Goal: Communication & Community: Answer question/provide support

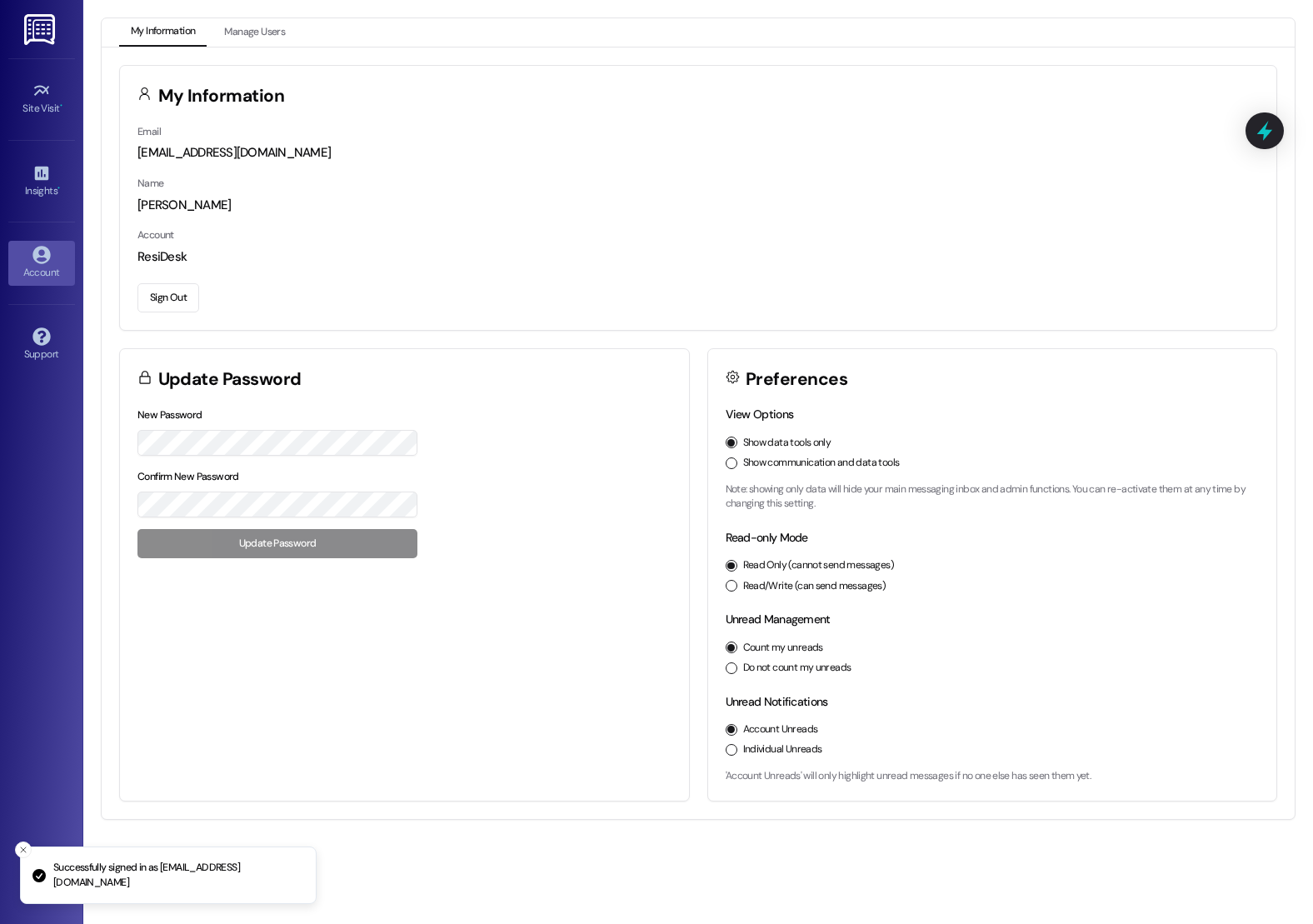
click at [55, 123] on div "Site Visit • Go to Site Visit" at bounding box center [42, 99] width 67 height 81
click at [734, 460] on button "Show communication and data tools" at bounding box center [731, 463] width 11 height 11
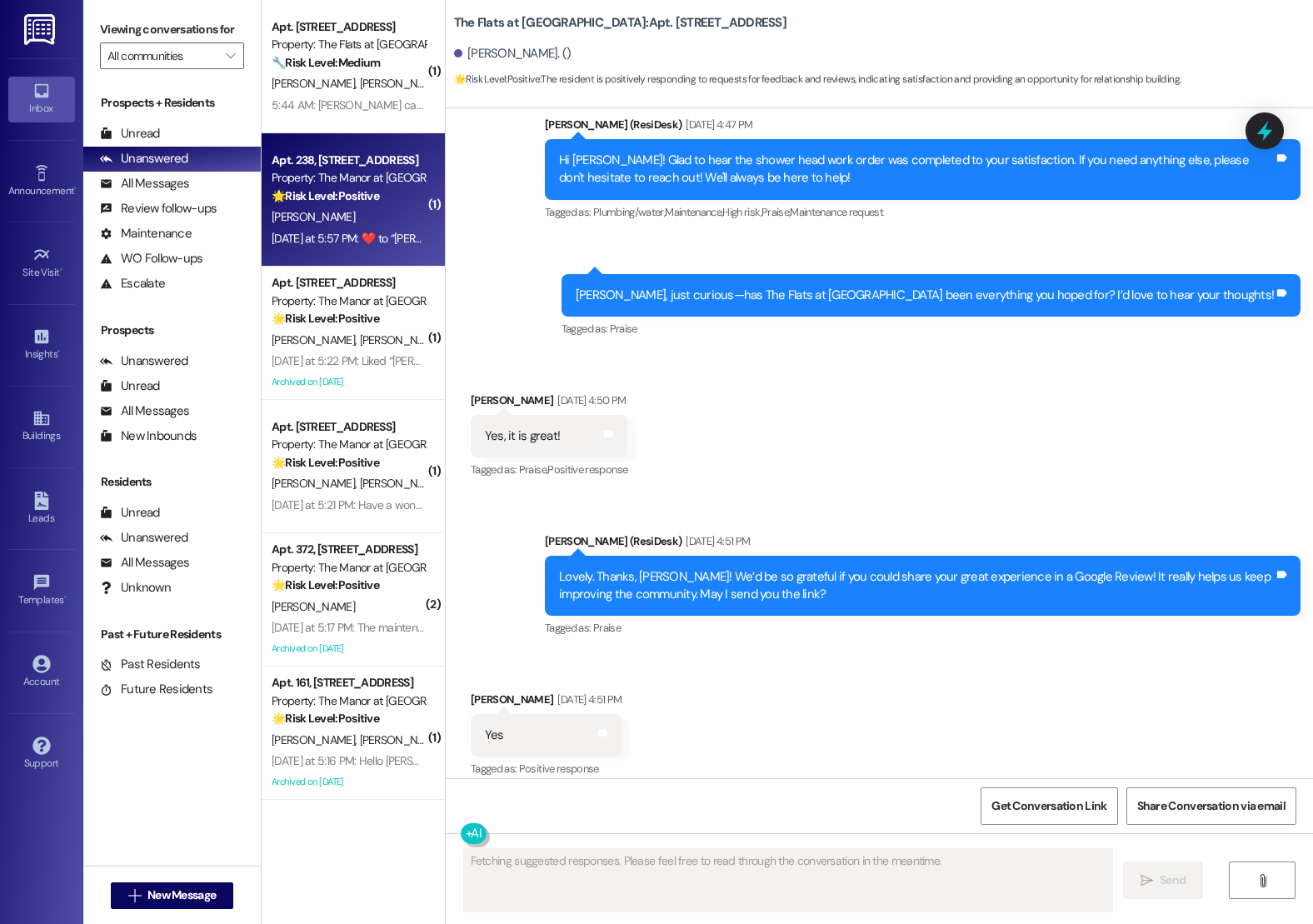
scroll to position [455, 0]
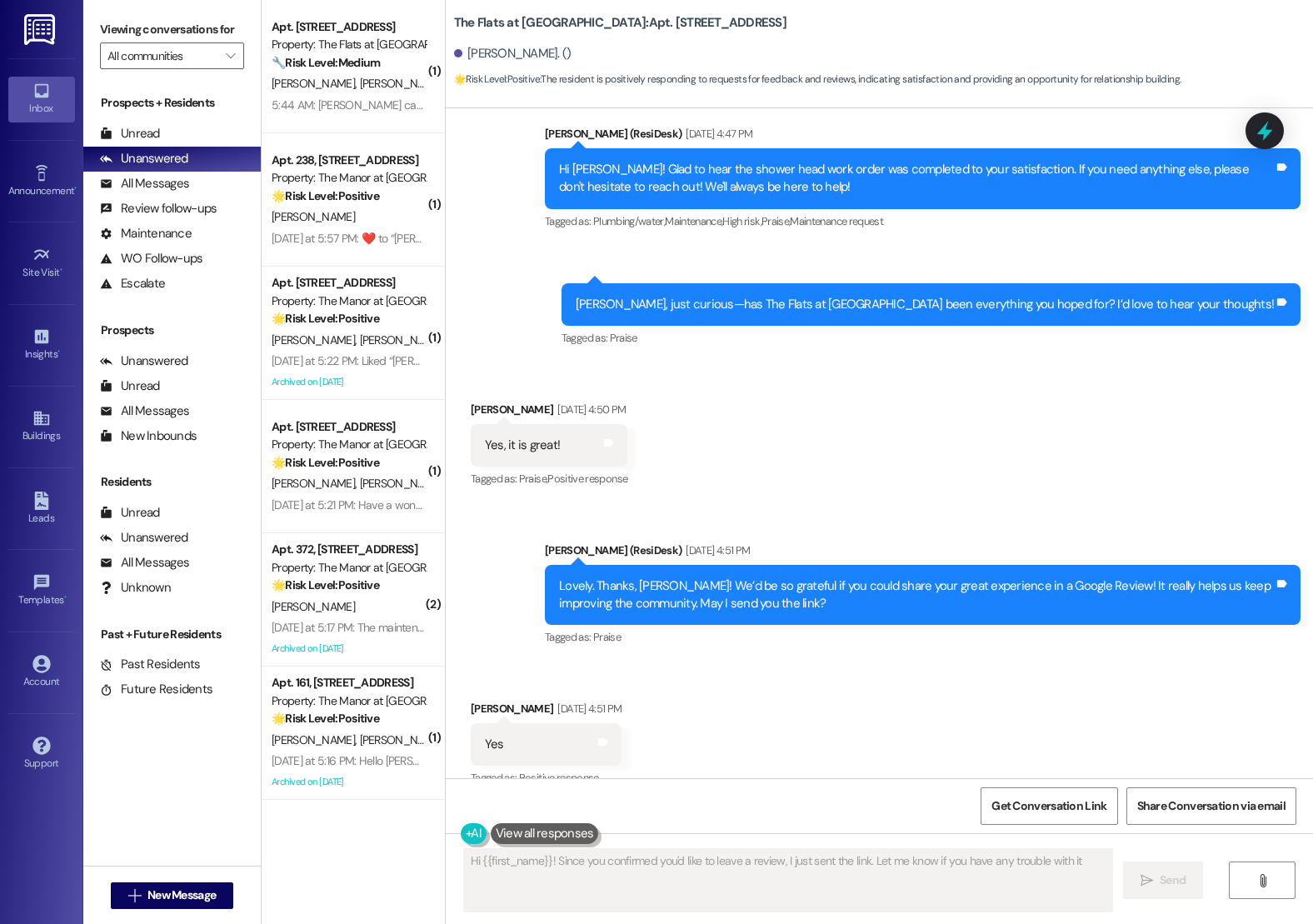
type textarea "Hi {{first_name}}! Since you confirmed you'd like to leave a review, I just sen…"
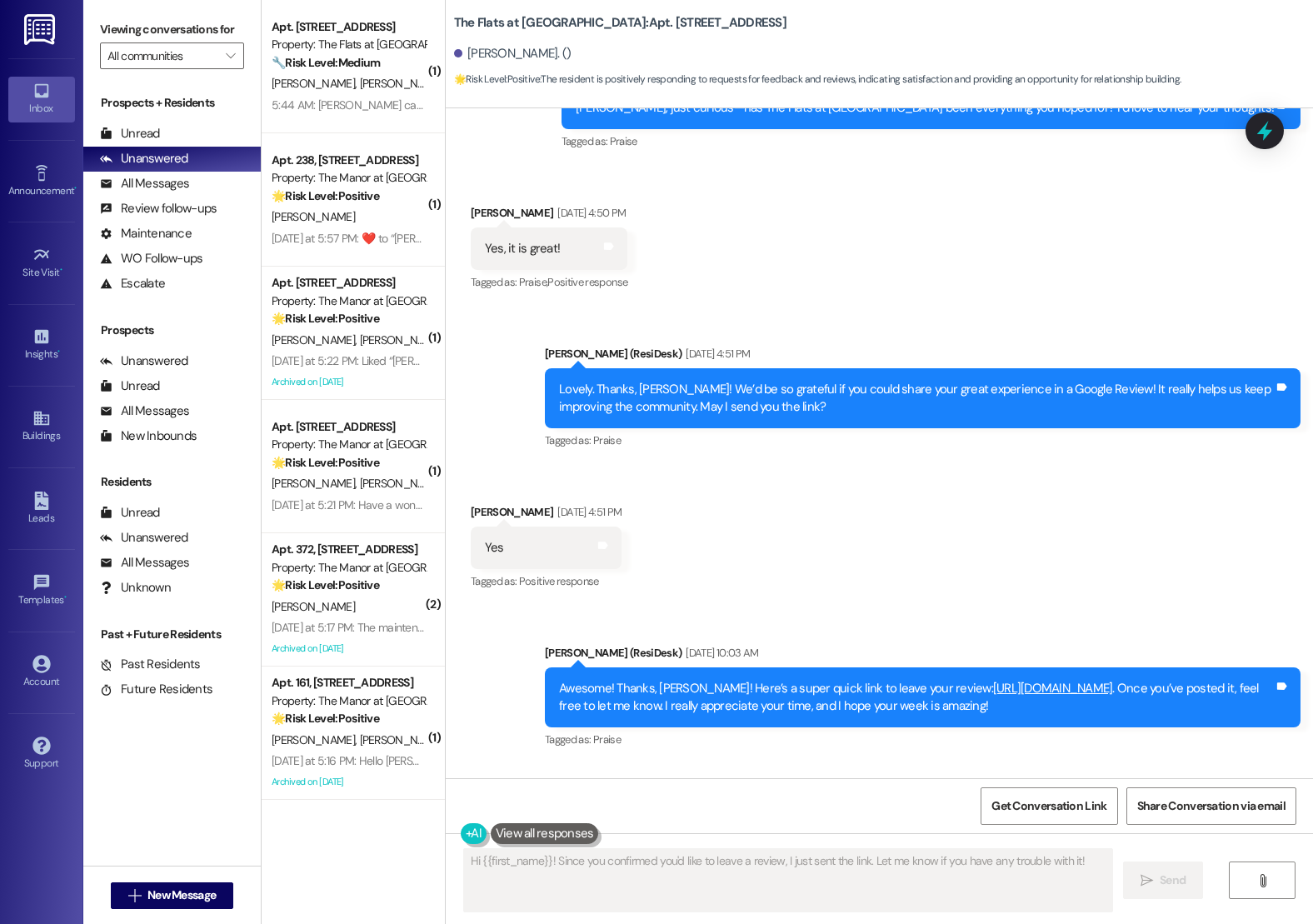
scroll to position [768, 0]
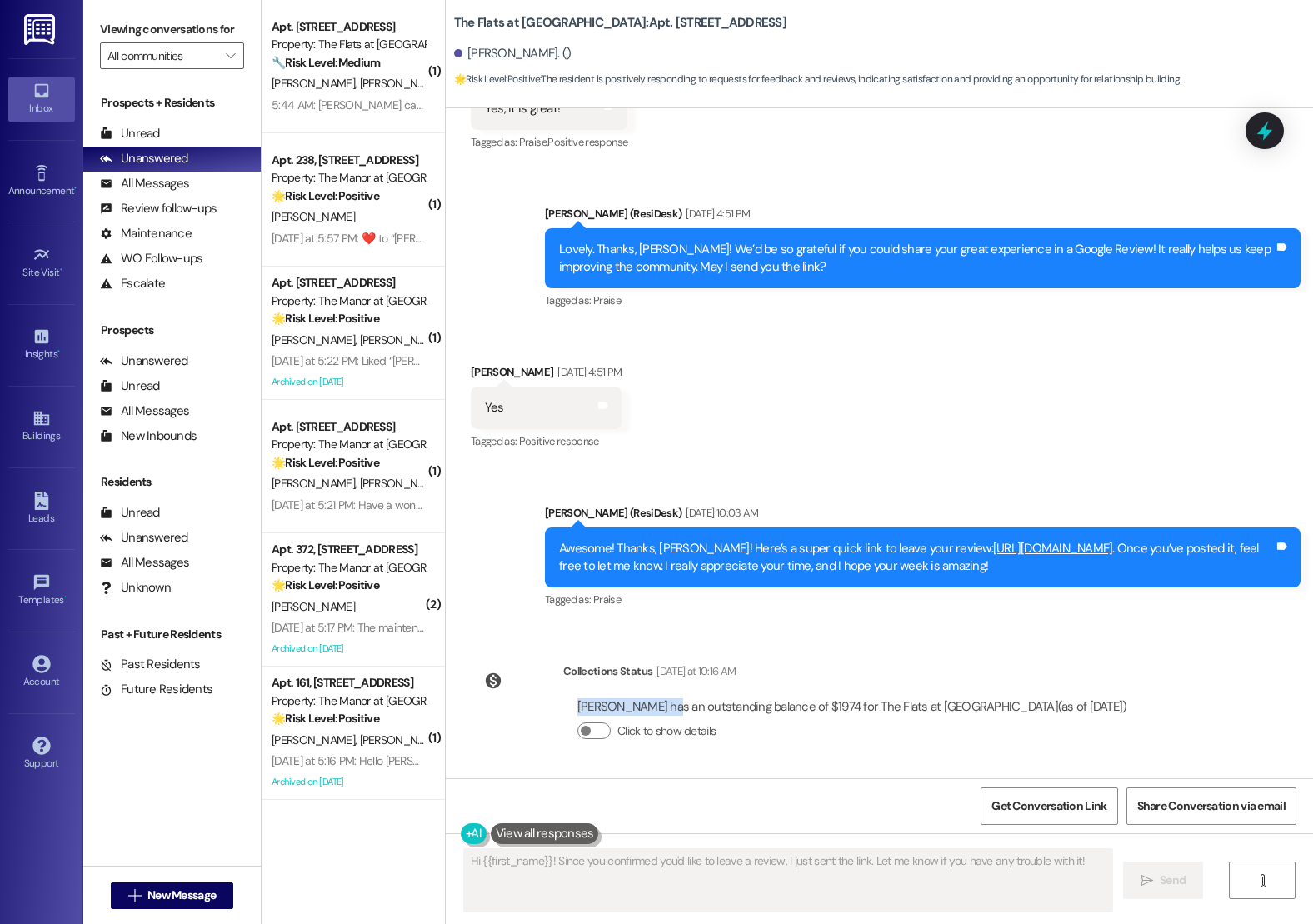
copy div "Jessica Stadler"
drag, startPoint x: 555, startPoint y: 712, endPoint x: 644, endPoint y: 709, distance: 89.1
click at [644, 709] on div "Jessica Stadler has an outstanding balance of $1974 for The Flats at Lansdale (…" at bounding box center [853, 726] width 578 height 80
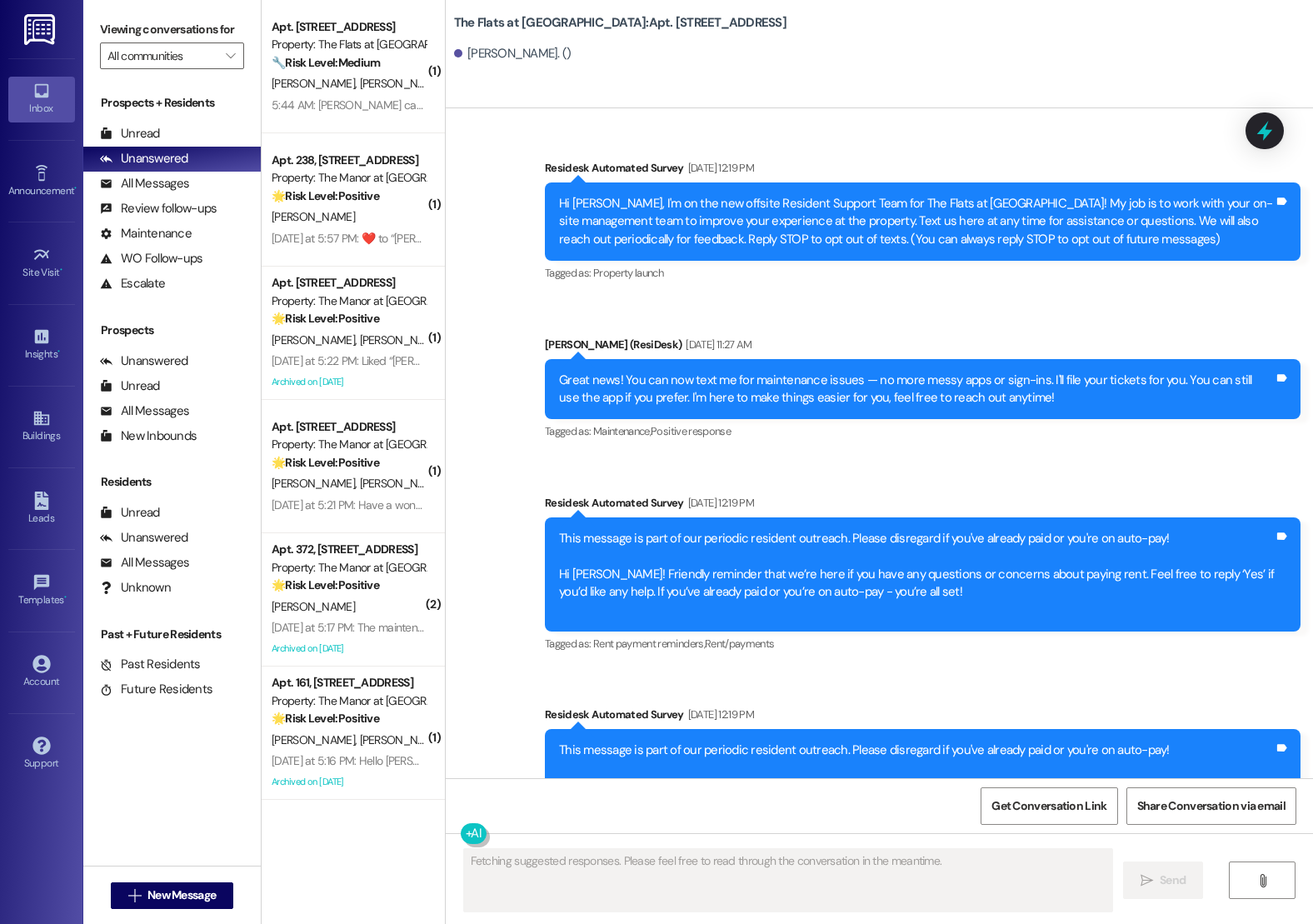
scroll to position [12087, 0]
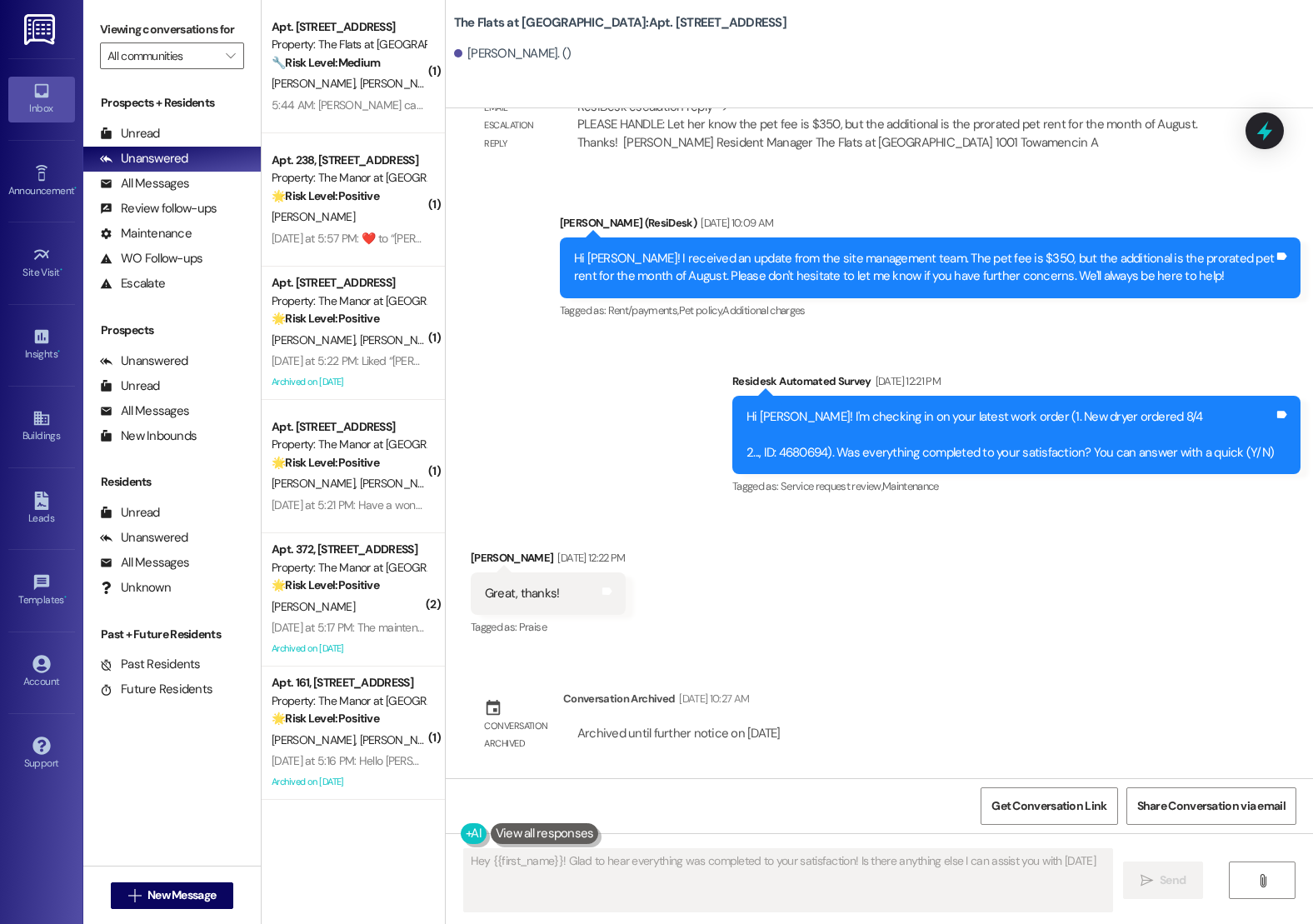
type textarea "Hey {{first_name}}! Glad to hear everything was completed to your satisfaction!…"
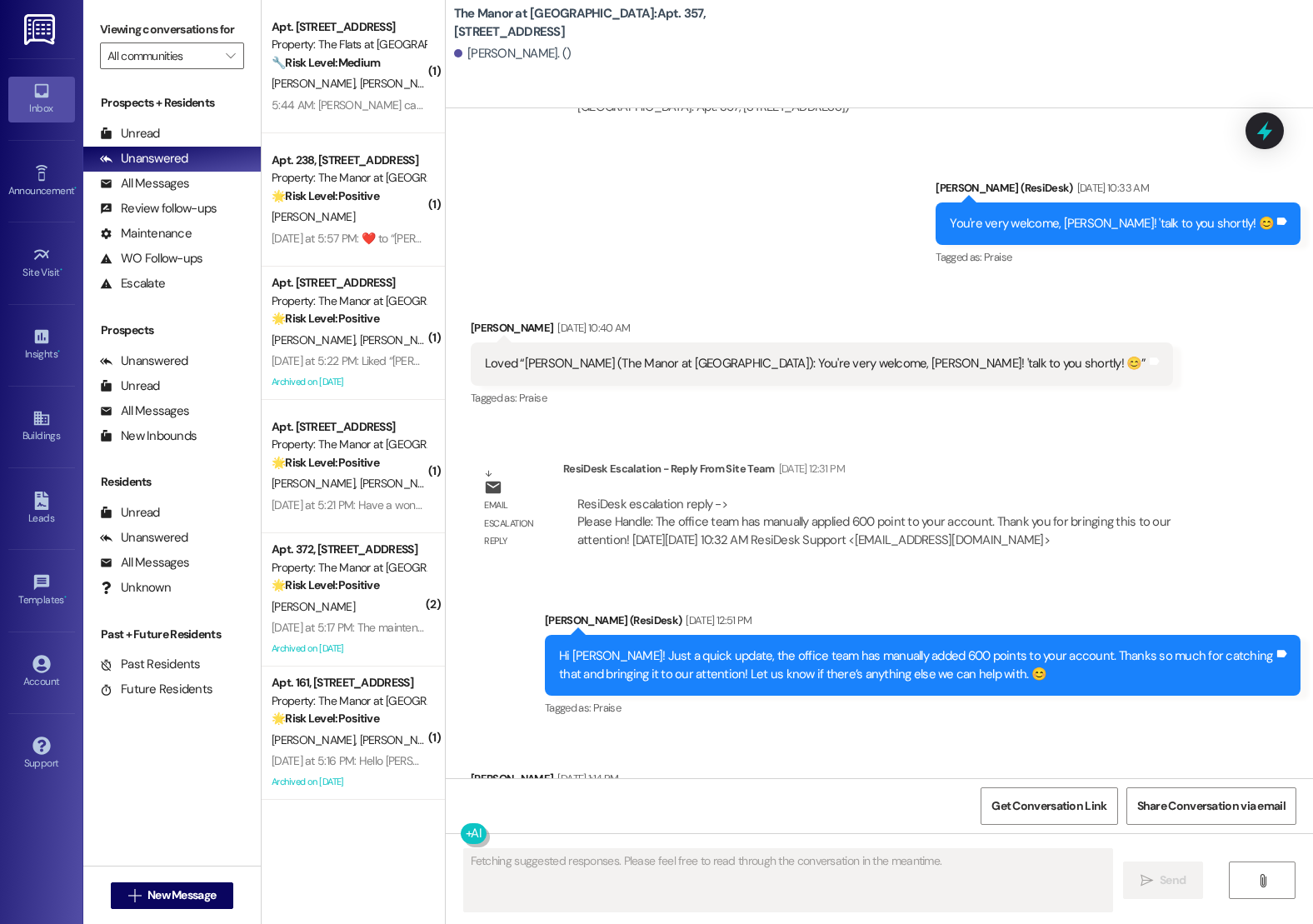
scroll to position [23764, 0]
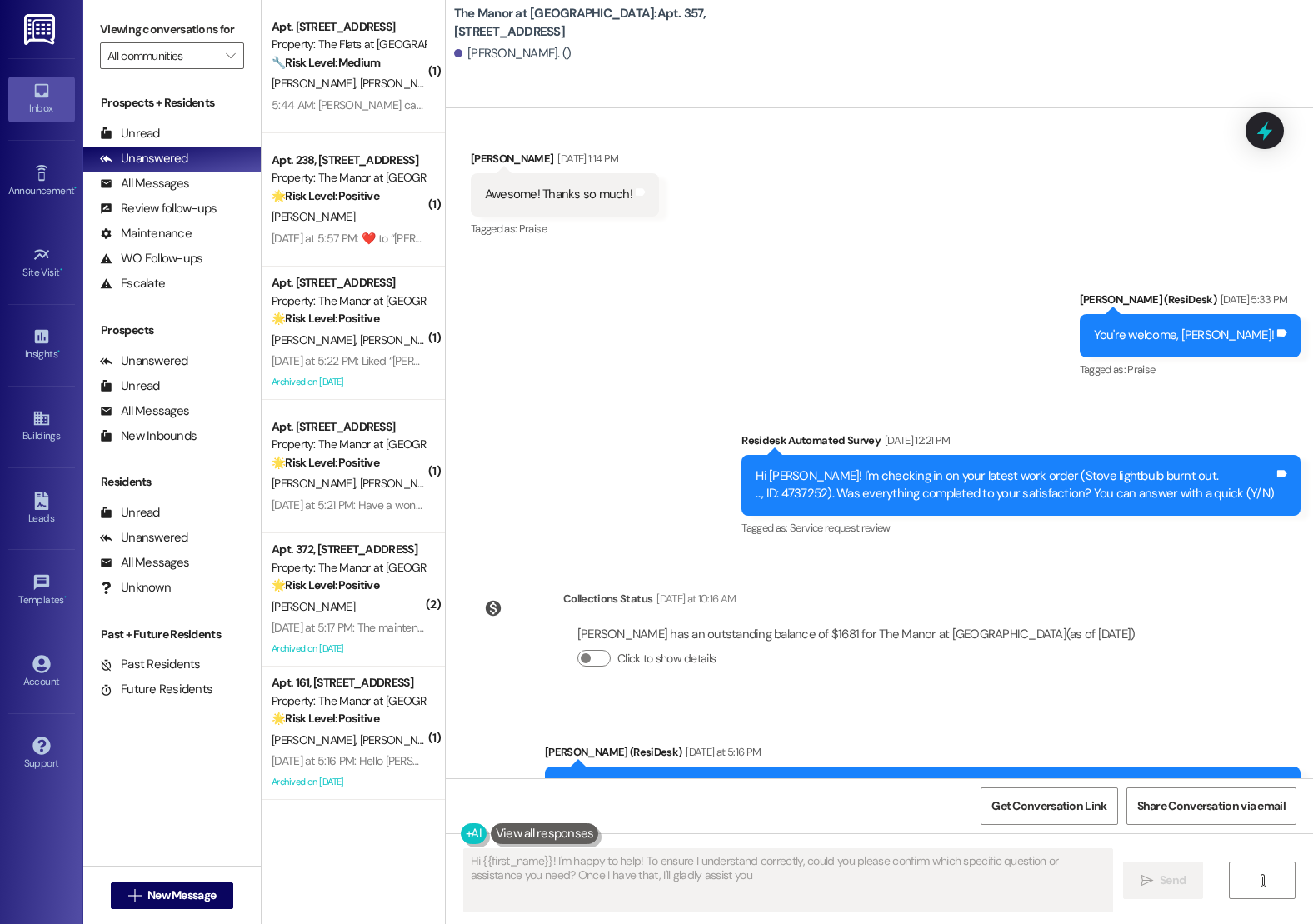
type textarea "Hi {{first_name}}! I'm happy to help! To ensure I understand correctly, could y…"
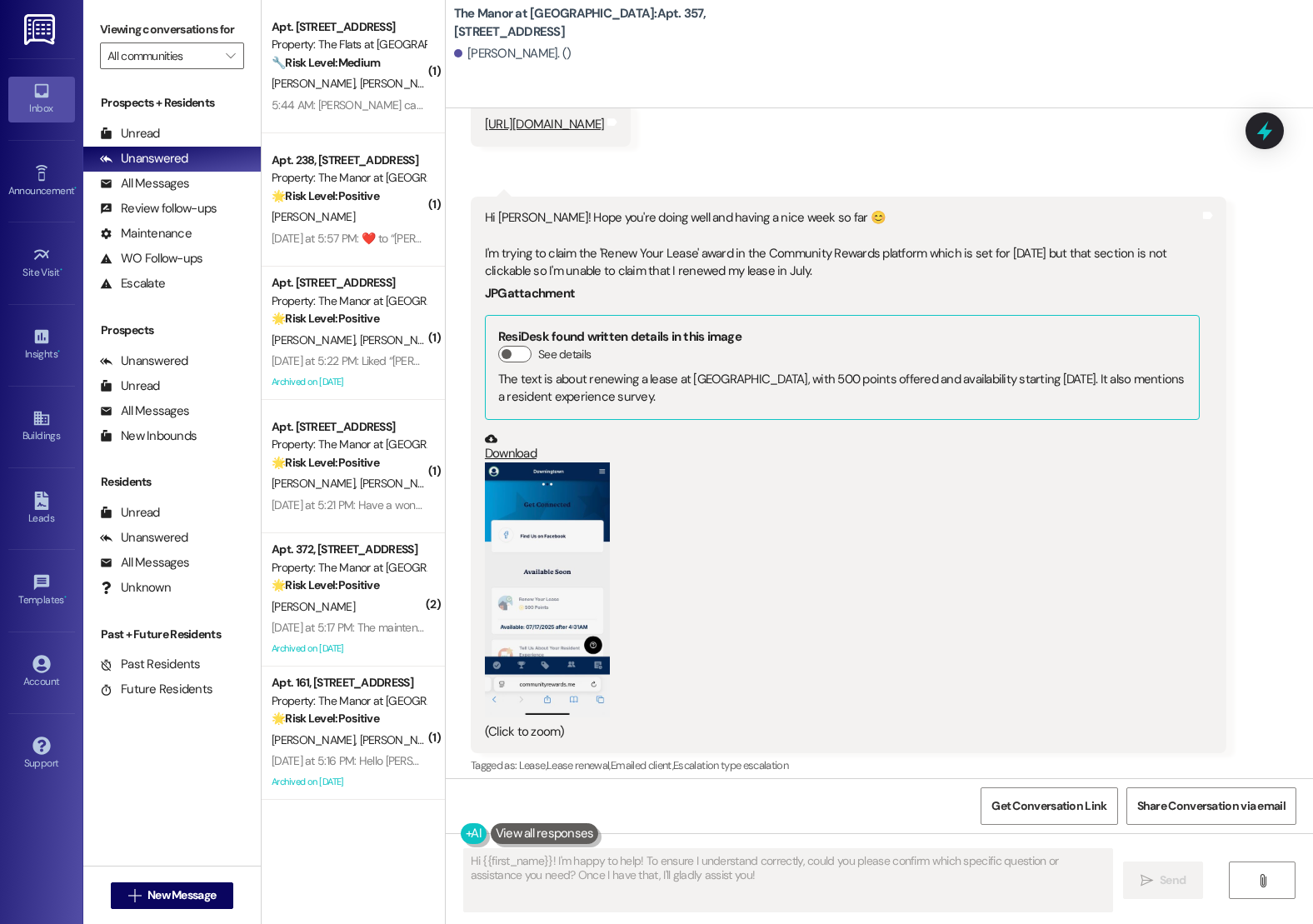
scroll to position [21937, 0]
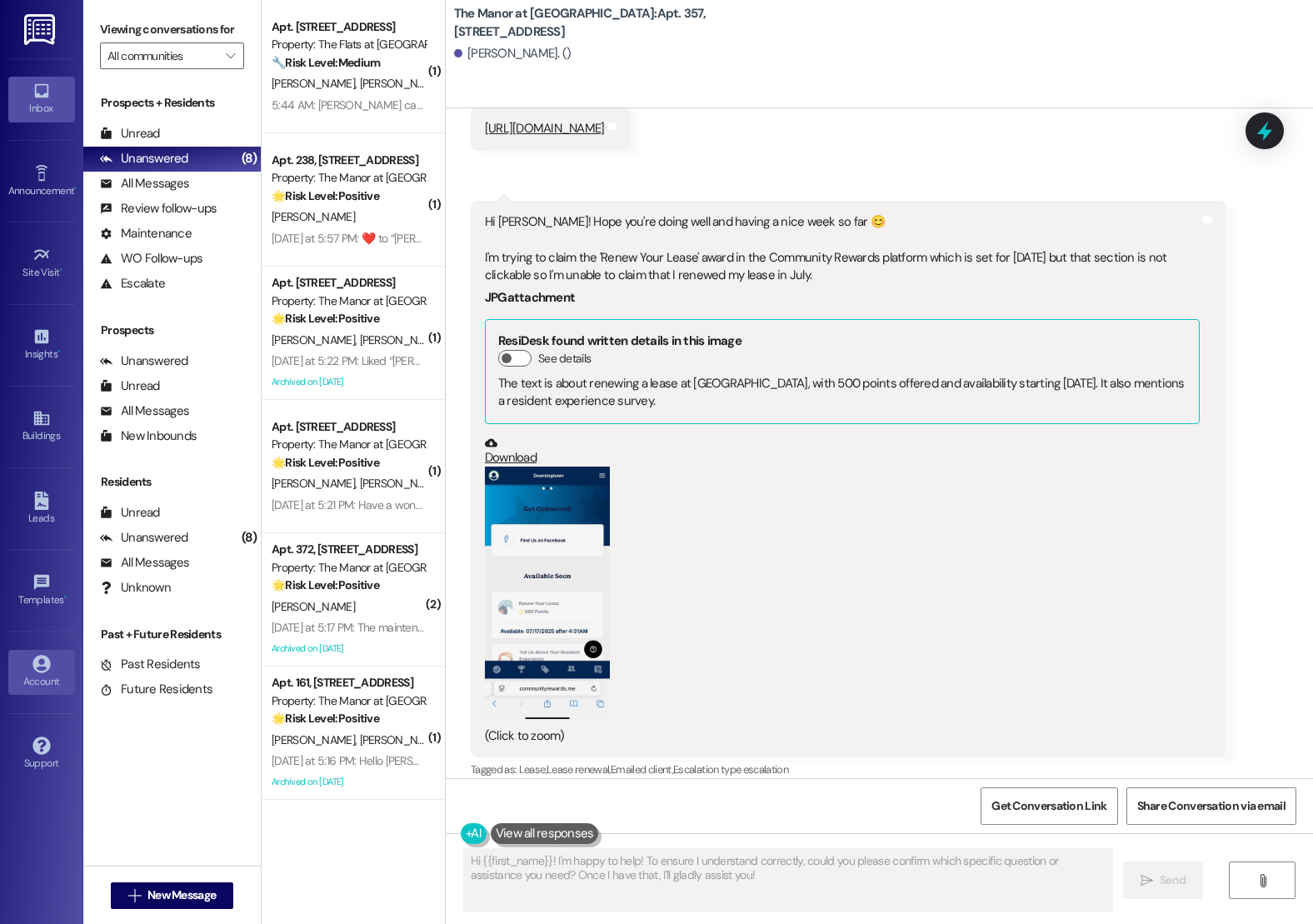
click at [38, 685] on link "Account" at bounding box center [42, 671] width 67 height 45
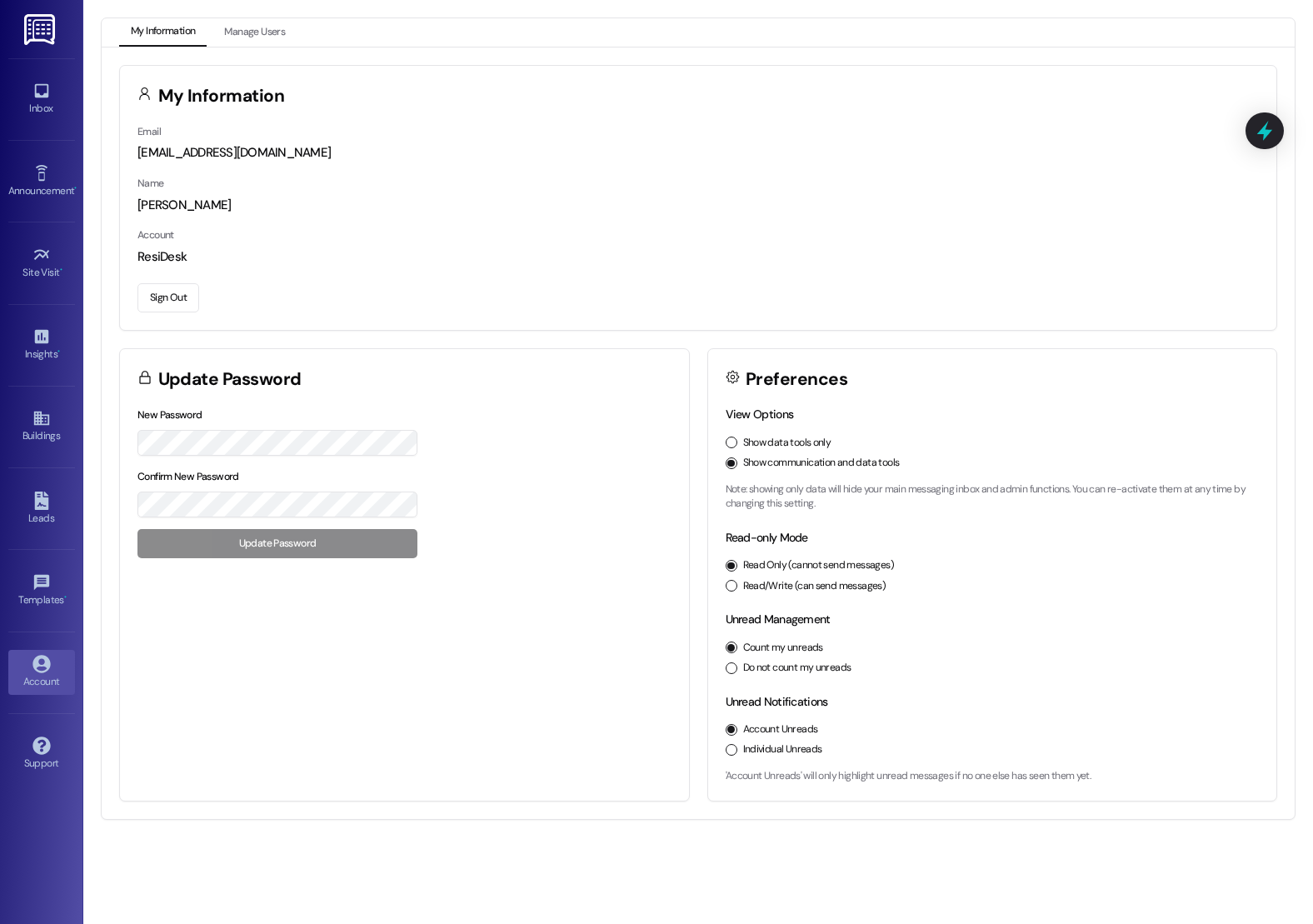
click at [161, 303] on button "Sign Out" at bounding box center [168, 297] width 61 height 29
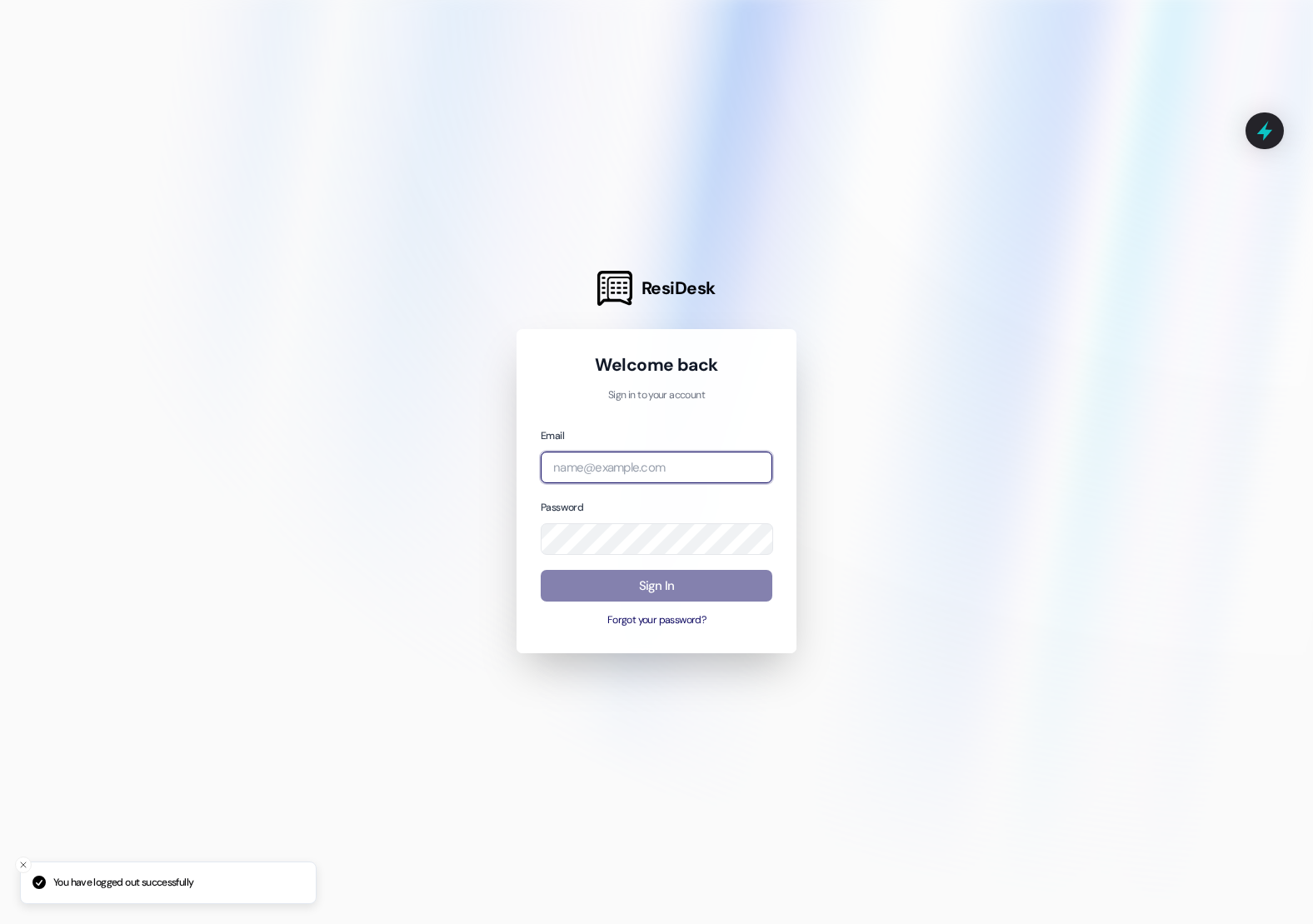
click at [624, 478] on input "email" at bounding box center [656, 468] width 232 height 33
type input "s"
type input "automated-surveys-assetliving@assetliving.com"
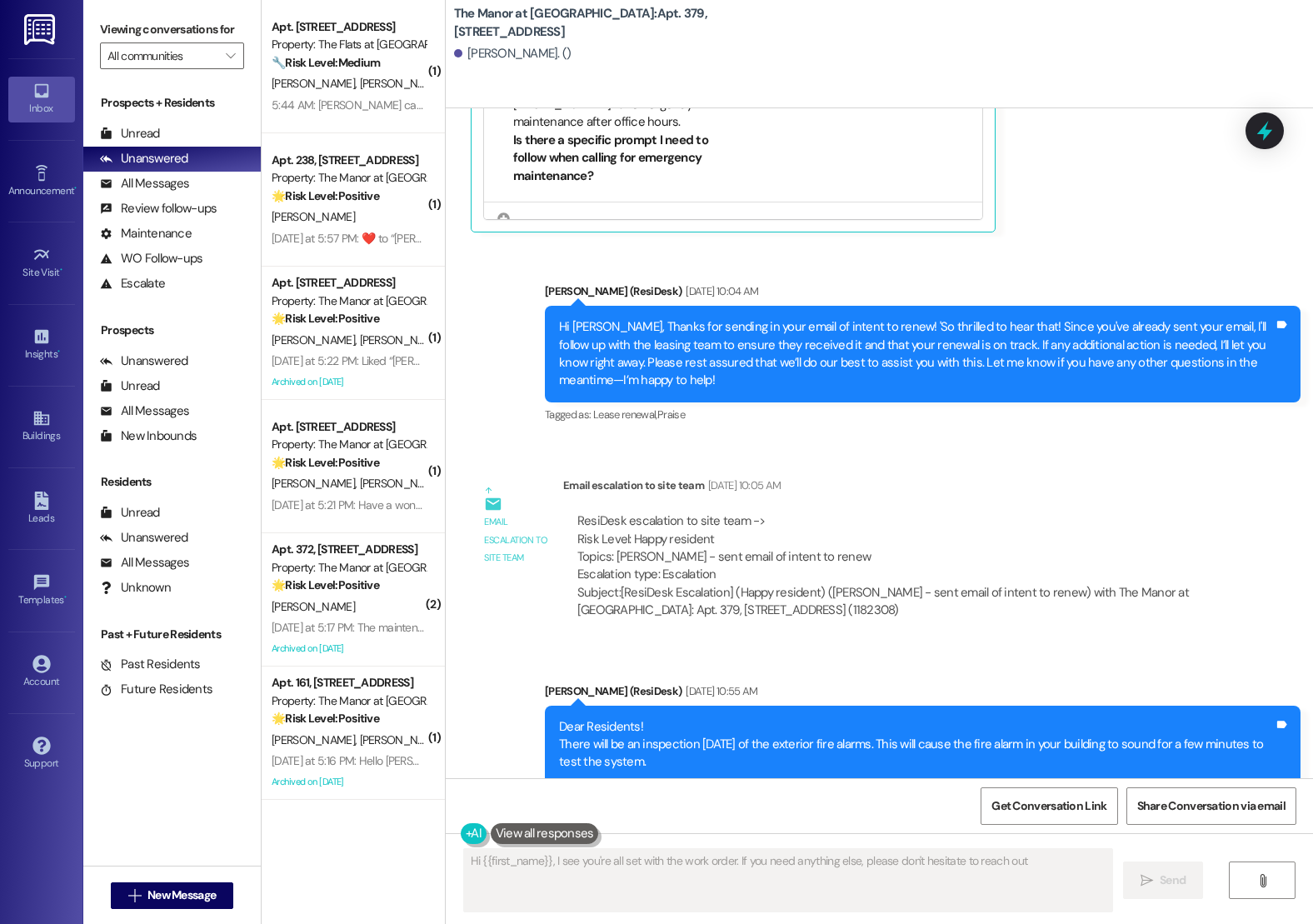
type textarea "Hi {{first_name}}, I see you're all set with the work order. If you need anythi…"
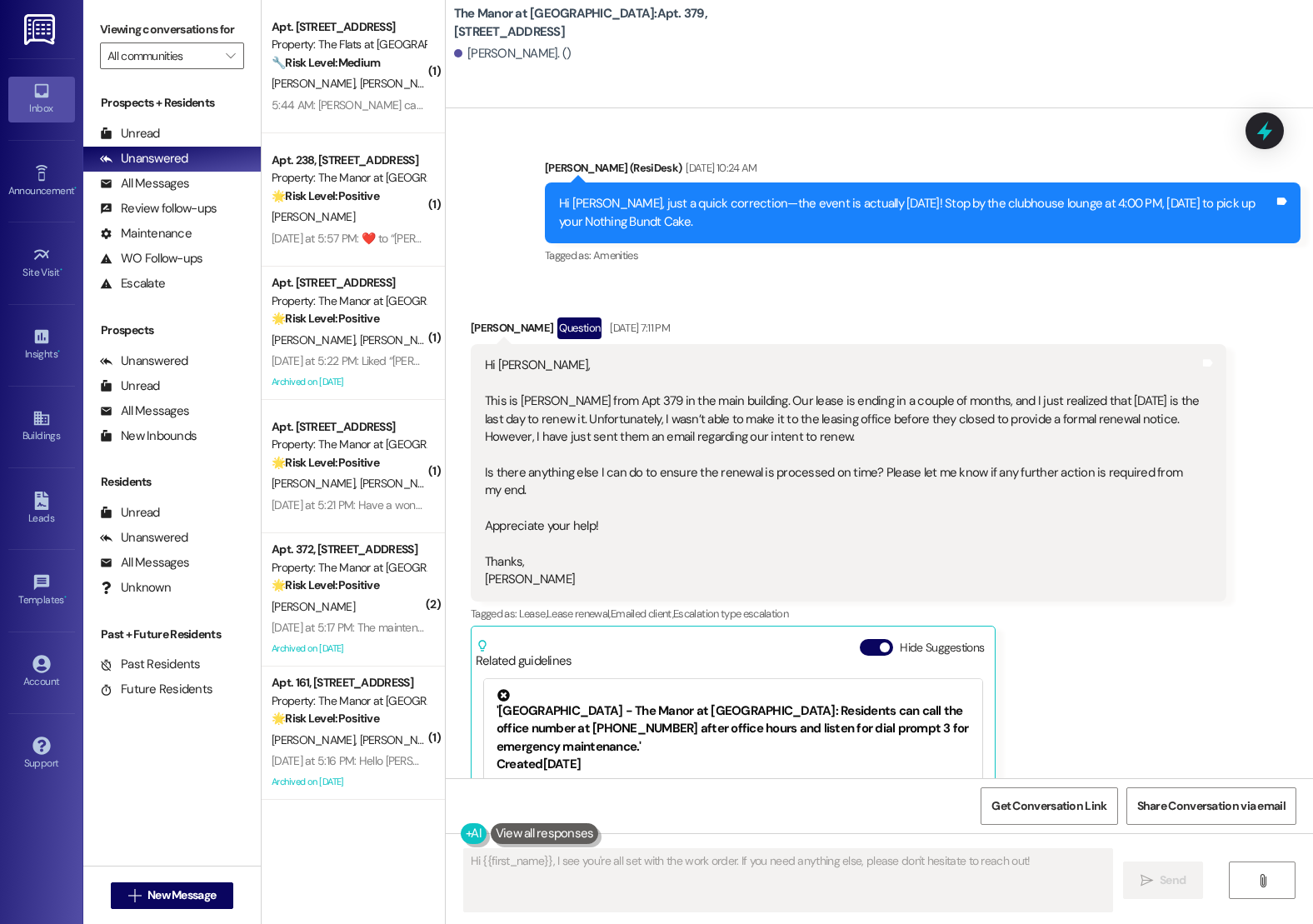
scroll to position [6858, 0]
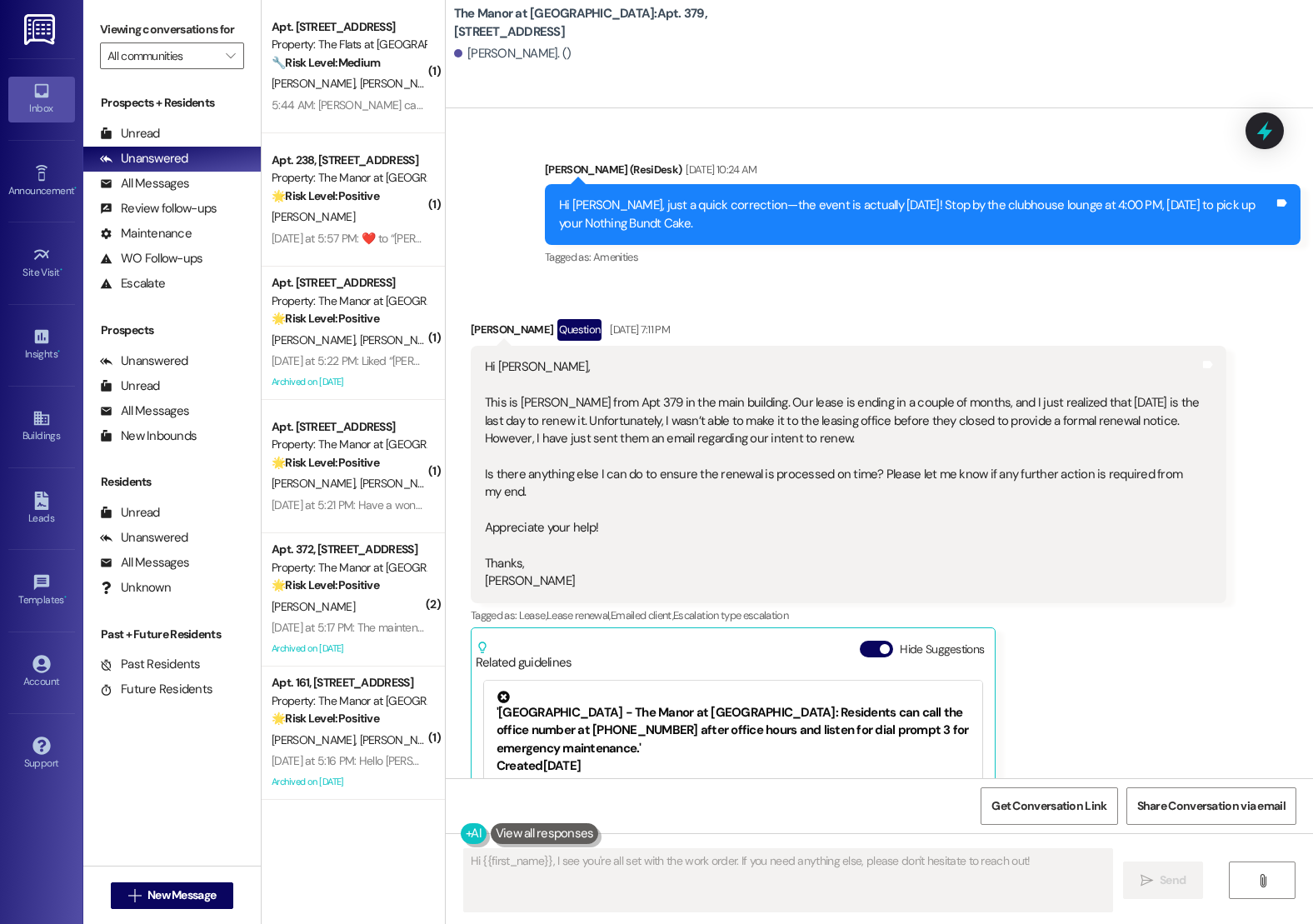
click at [897, 680] on div "'[GEOGRAPHIC_DATA] - The Manor at [GEOGRAPHIC_DATA]: Residents can call the off…" at bounding box center [733, 742] width 499 height 125
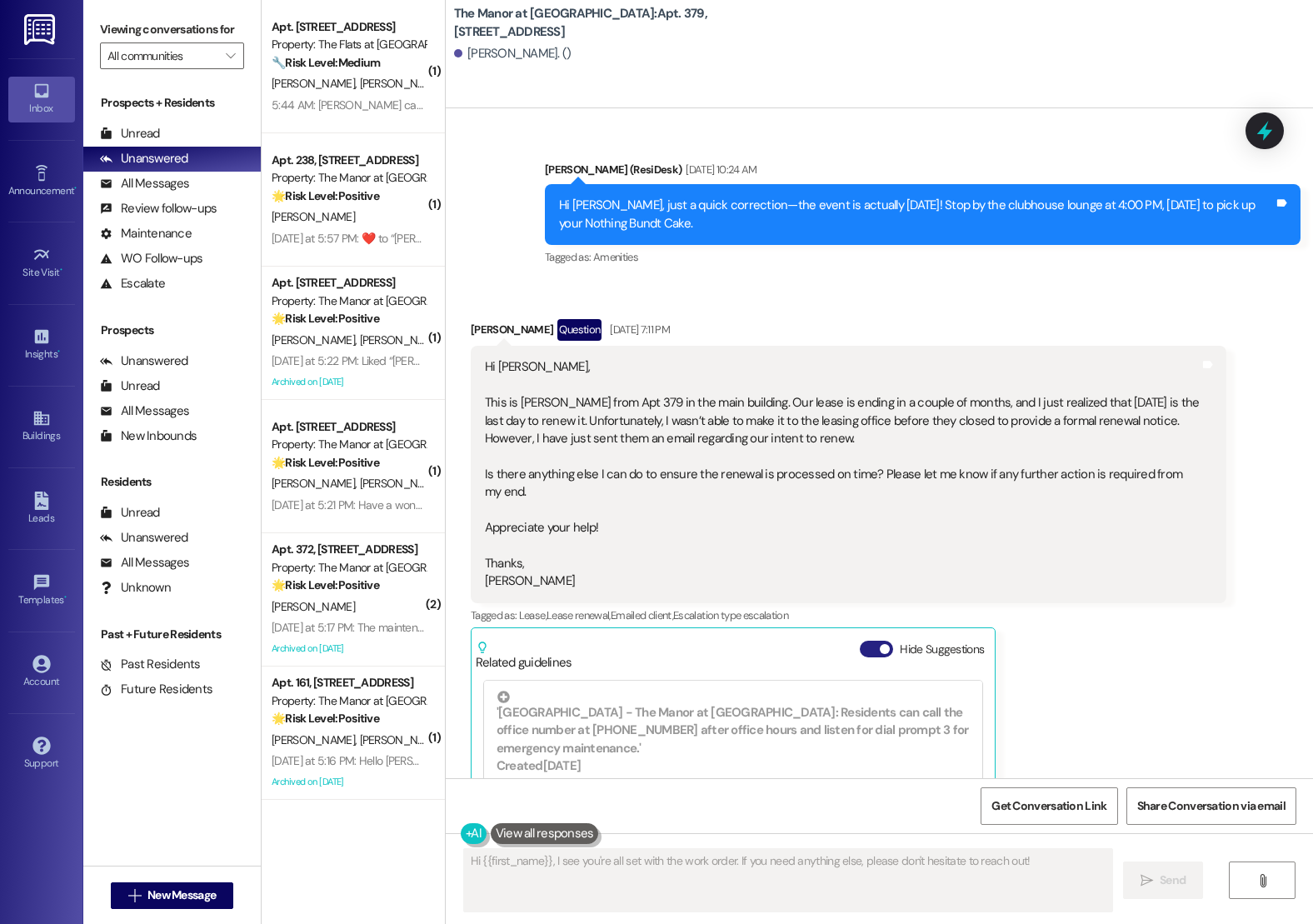
click at [880, 644] on span "button" at bounding box center [885, 649] width 10 height 10
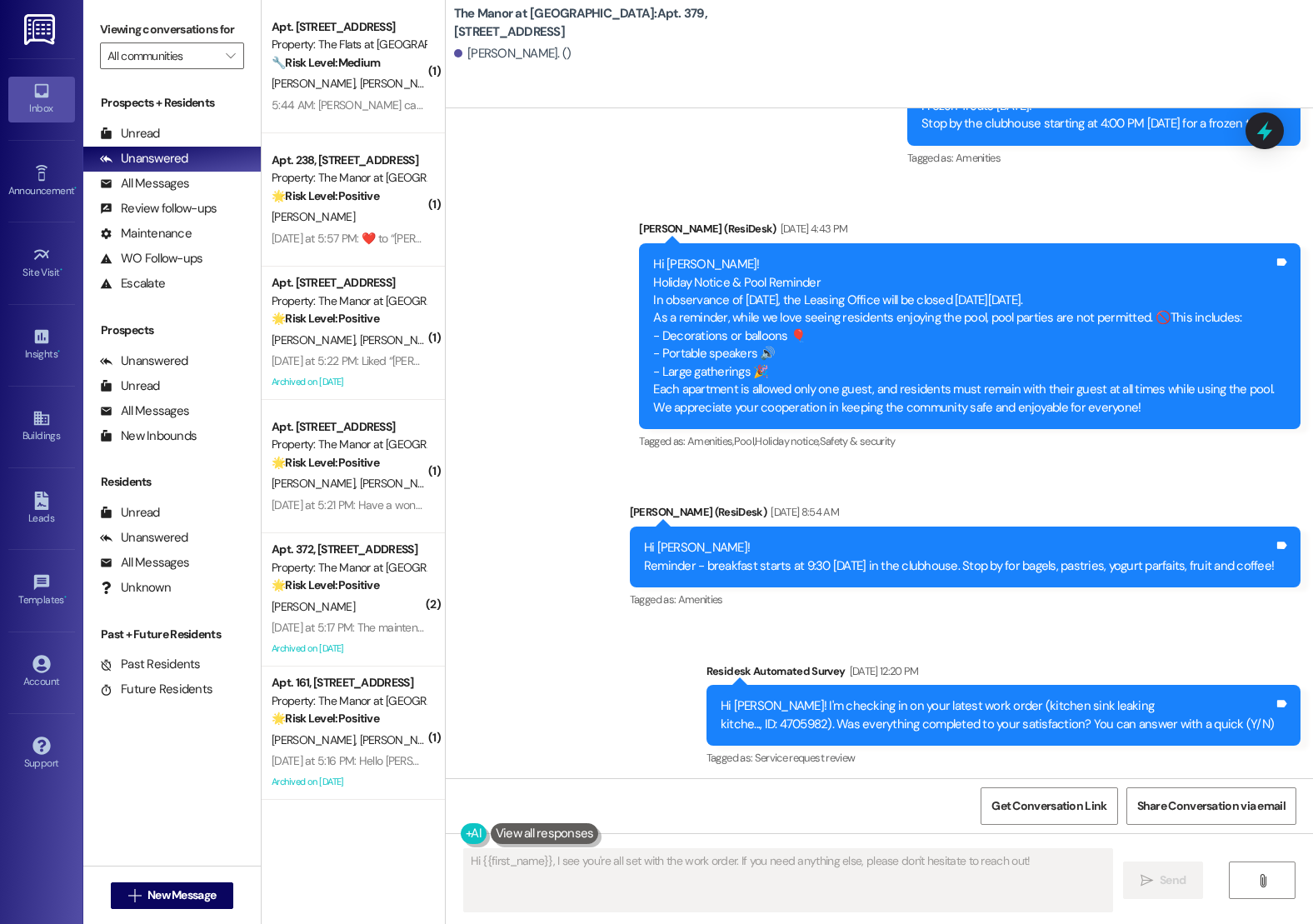
scroll to position [11442, 0]
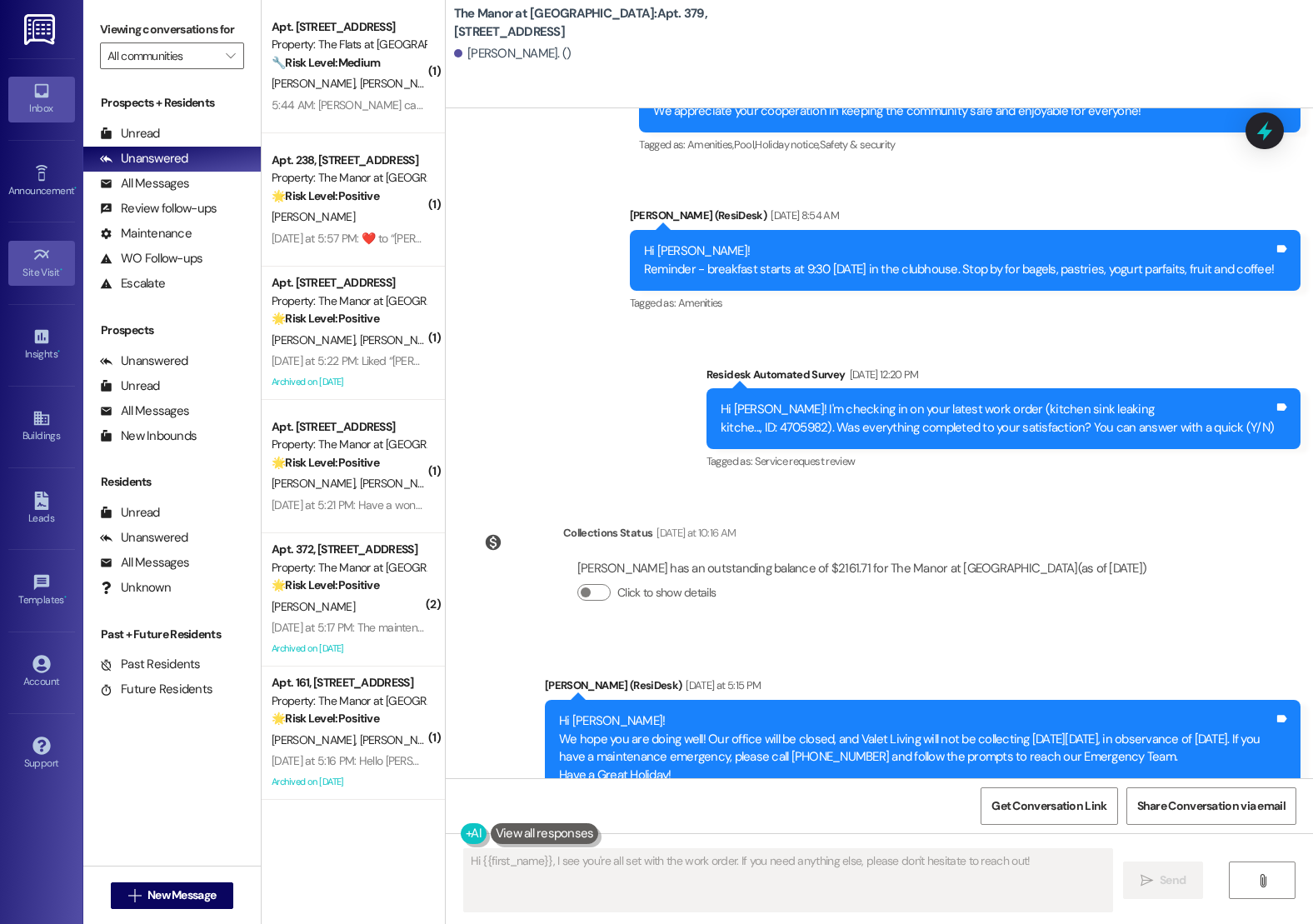
click at [27, 280] on link "Site Visit •" at bounding box center [42, 263] width 67 height 45
